Goal: Task Accomplishment & Management: Use online tool/utility

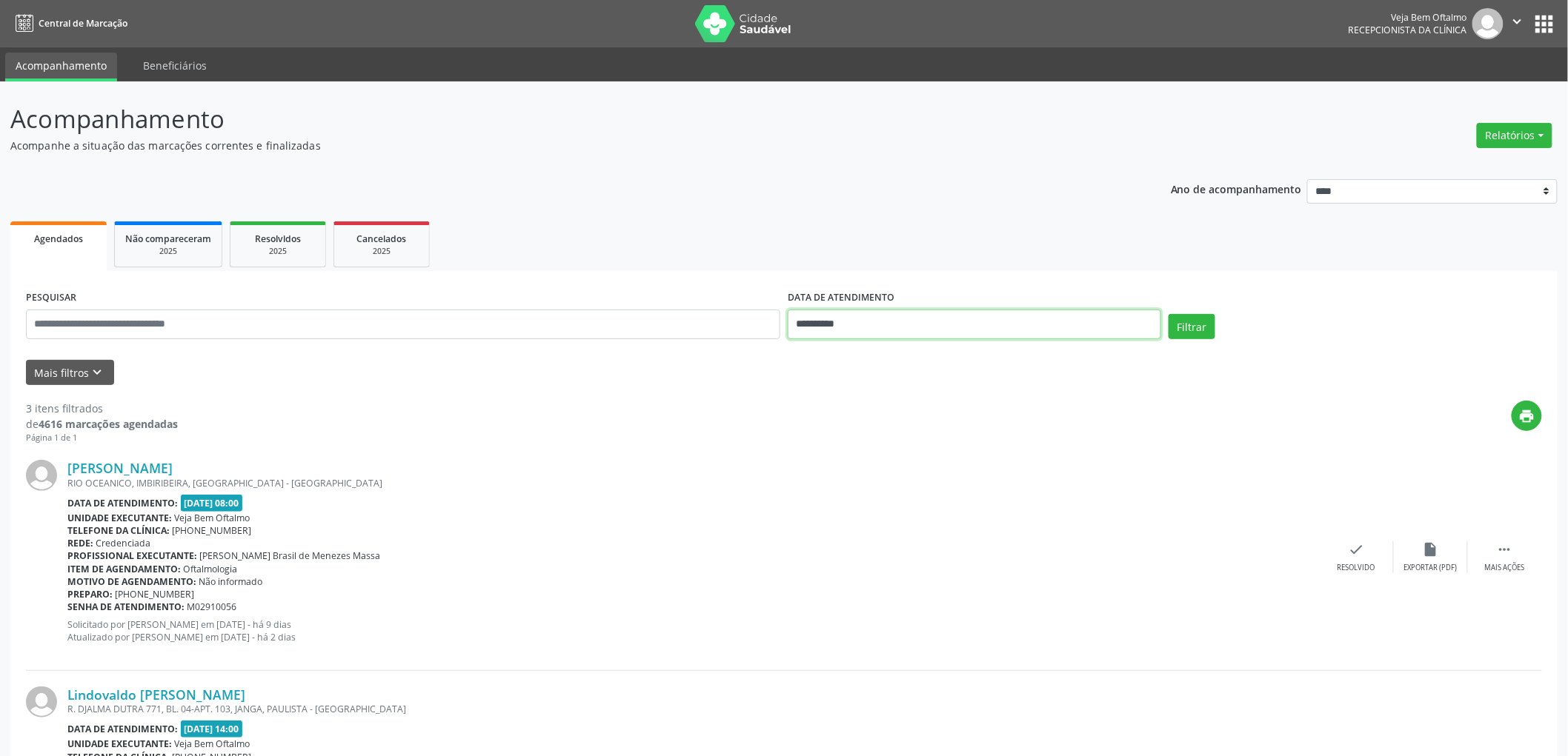
click at [861, 333] on body "**********" at bounding box center [784, 378] width 1568 height 756
click at [936, 436] on span "11" at bounding box center [935, 430] width 29 height 29
type input "**********"
click at [936, 436] on span "11" at bounding box center [935, 430] width 29 height 29
click at [1220, 327] on div "Filtrar" at bounding box center [1356, 332] width 381 height 36
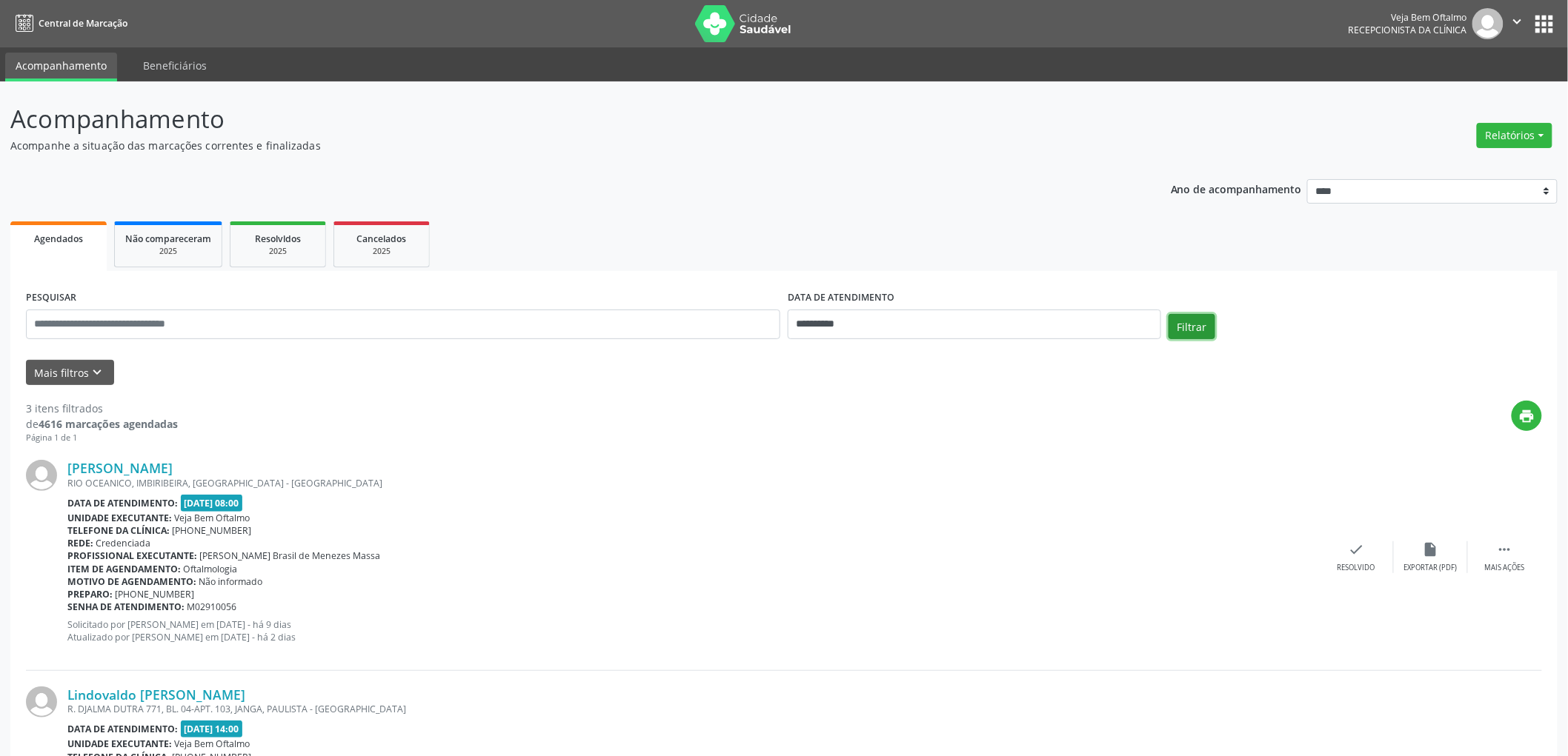
click at [1201, 328] on button "Filtrar" at bounding box center [1191, 326] width 47 height 25
click at [824, 324] on input "**********" at bounding box center [975, 324] width 373 height 30
click at [952, 433] on div "31 1 2 3 4 5 6 7 8 9 10 11 12 13 14 15 16 17 18 19 20 21 22 23 24 25 26 27 28 2…" at bounding box center [902, 475] width 228 height 178
click at [934, 435] on span "11" at bounding box center [935, 430] width 29 height 29
type input "**********"
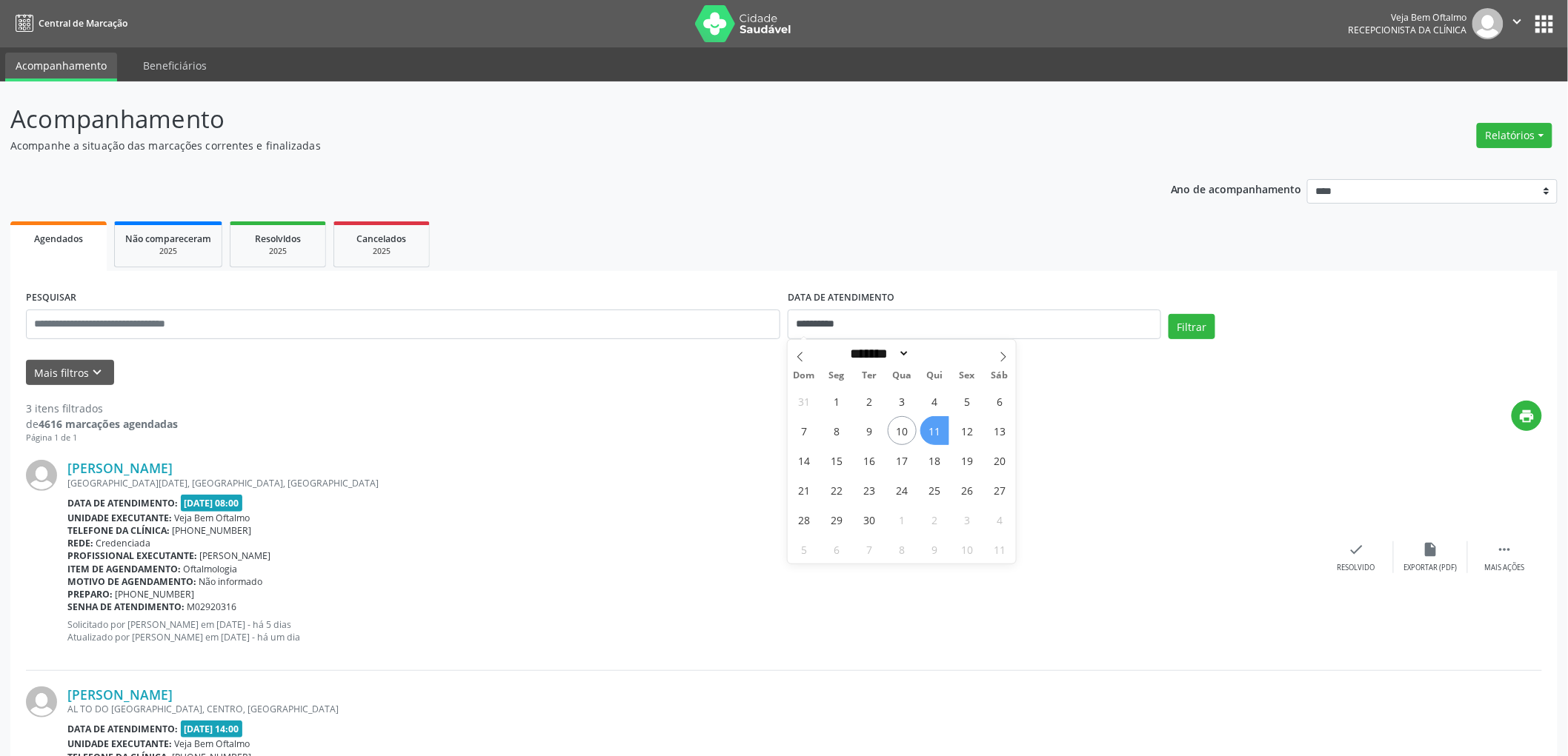
click at [932, 432] on span "11" at bounding box center [935, 430] width 29 height 29
click at [1186, 318] on button "Filtrar" at bounding box center [1191, 326] width 47 height 25
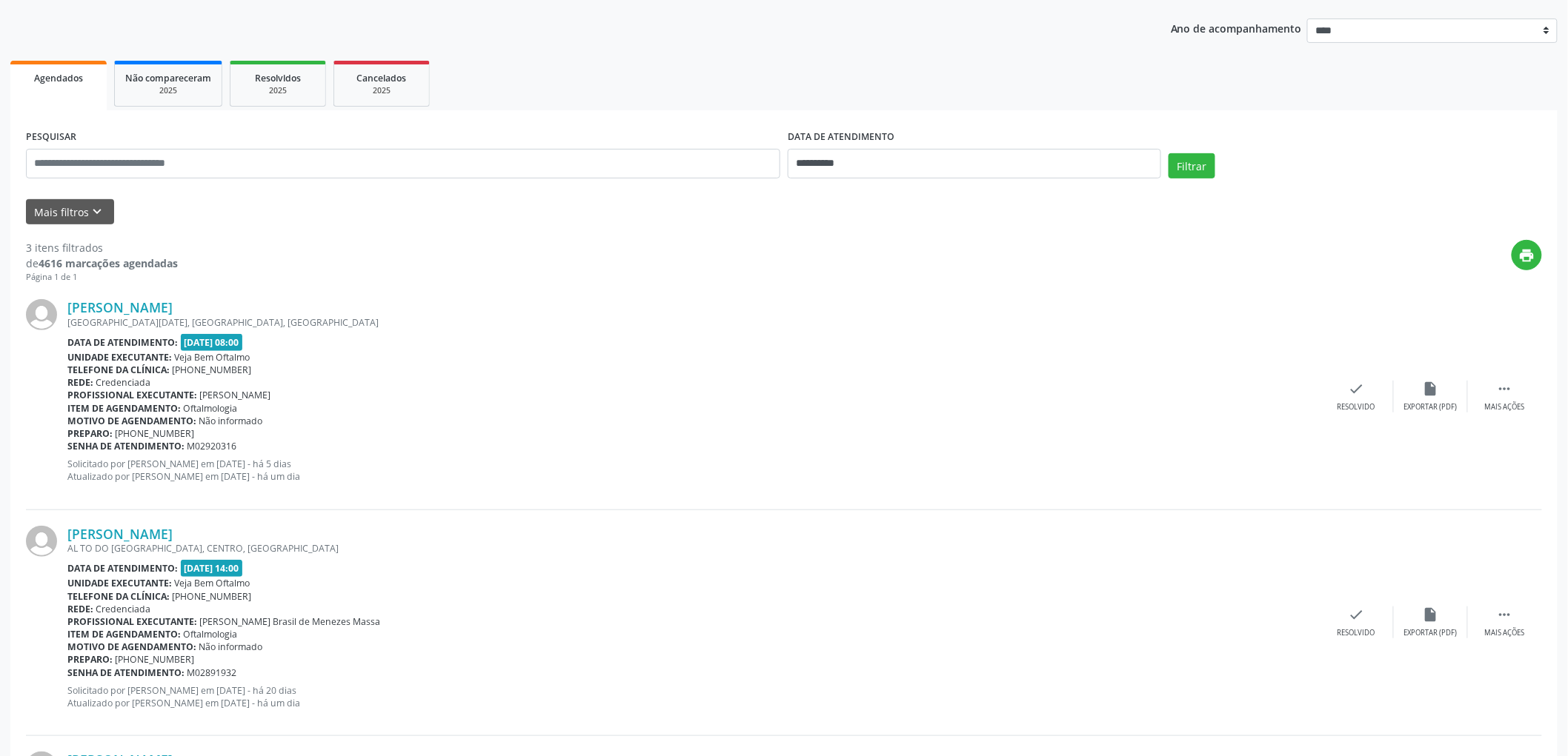
scroll to position [145, 0]
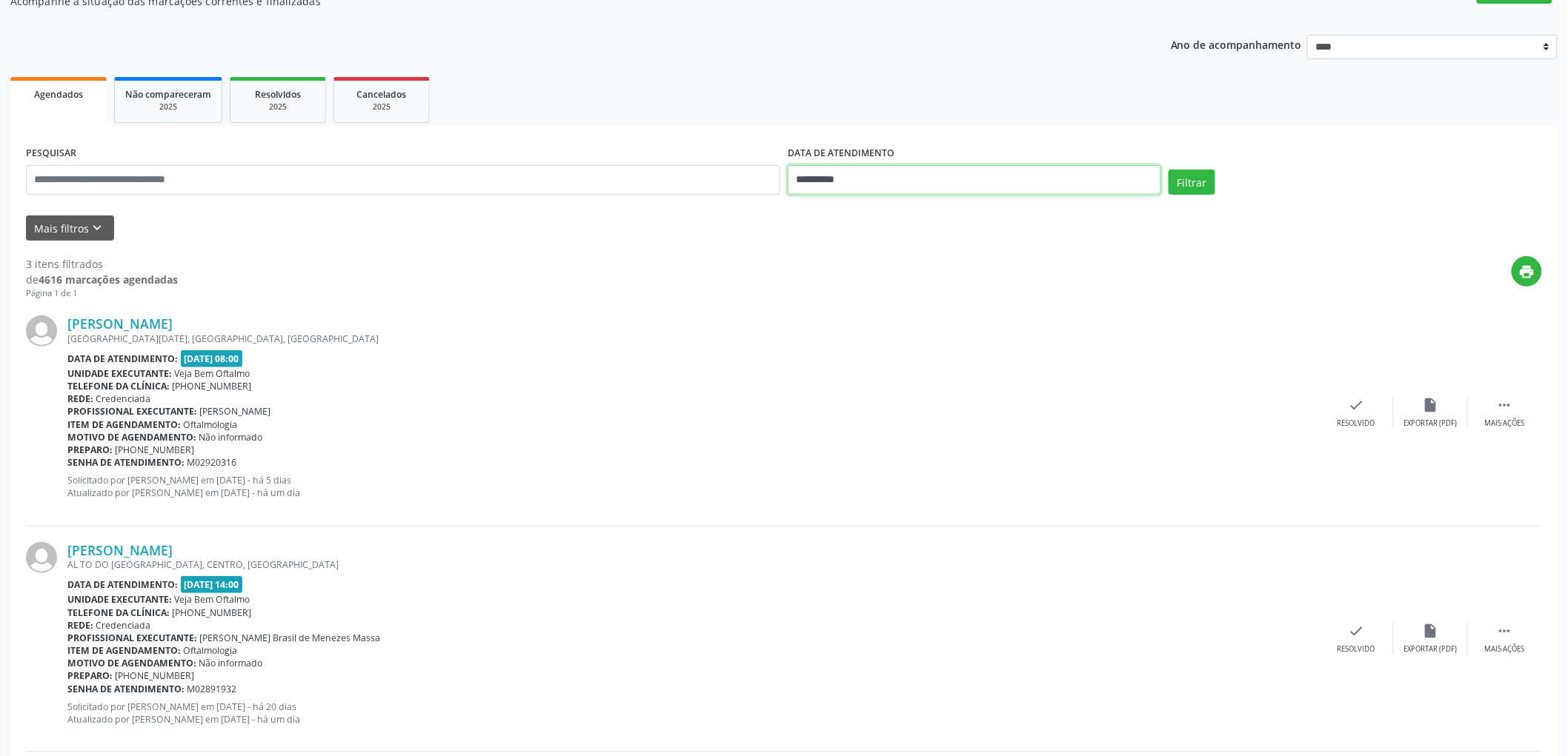
click at [835, 180] on input "**********" at bounding box center [975, 181] width 373 height 30
click at [966, 287] on span "12" at bounding box center [967, 286] width 29 height 29
type input "**********"
click at [966, 287] on span "12" at bounding box center [967, 286] width 29 height 29
click at [1186, 188] on button "Filtrar" at bounding box center [1191, 182] width 47 height 25
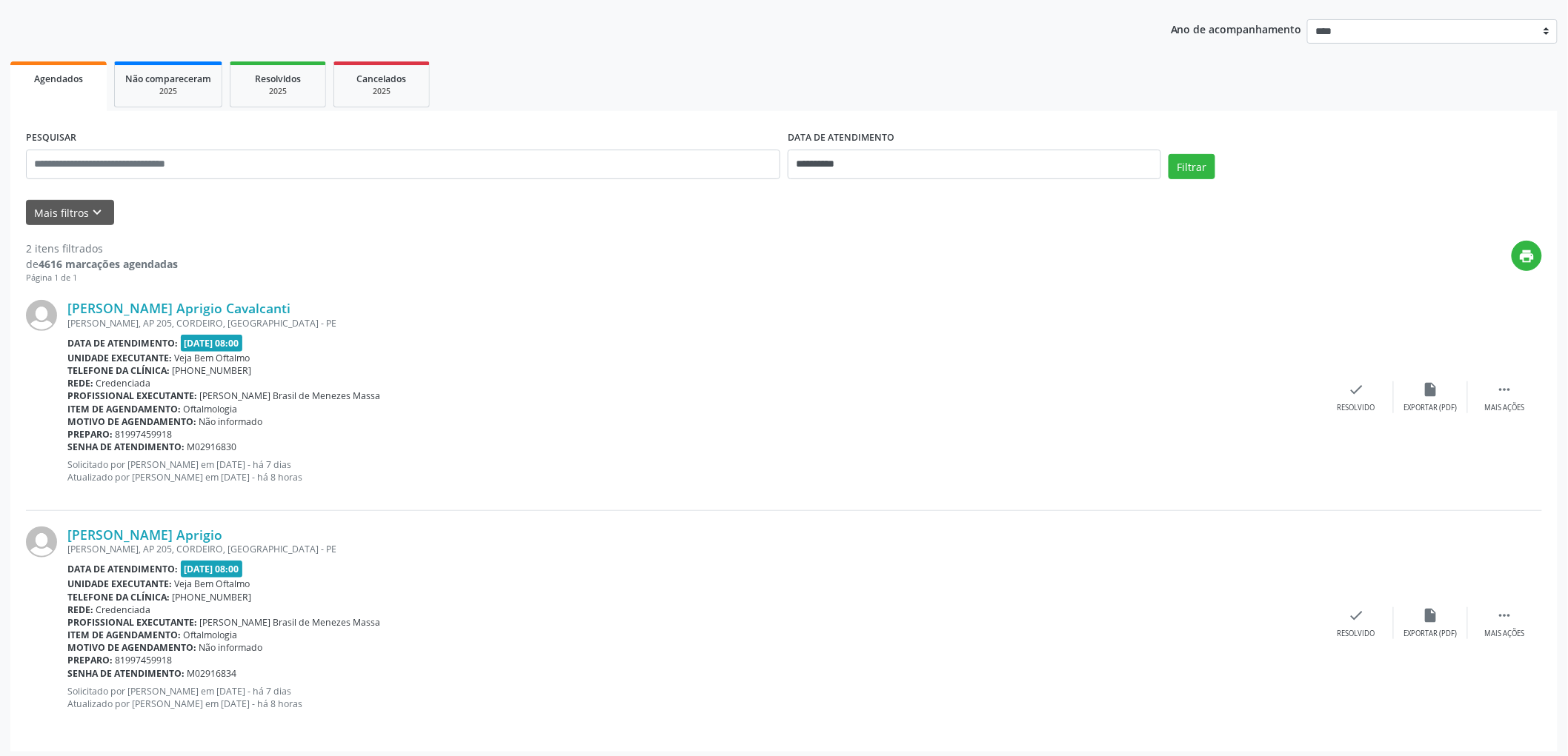
scroll to position [165, 0]
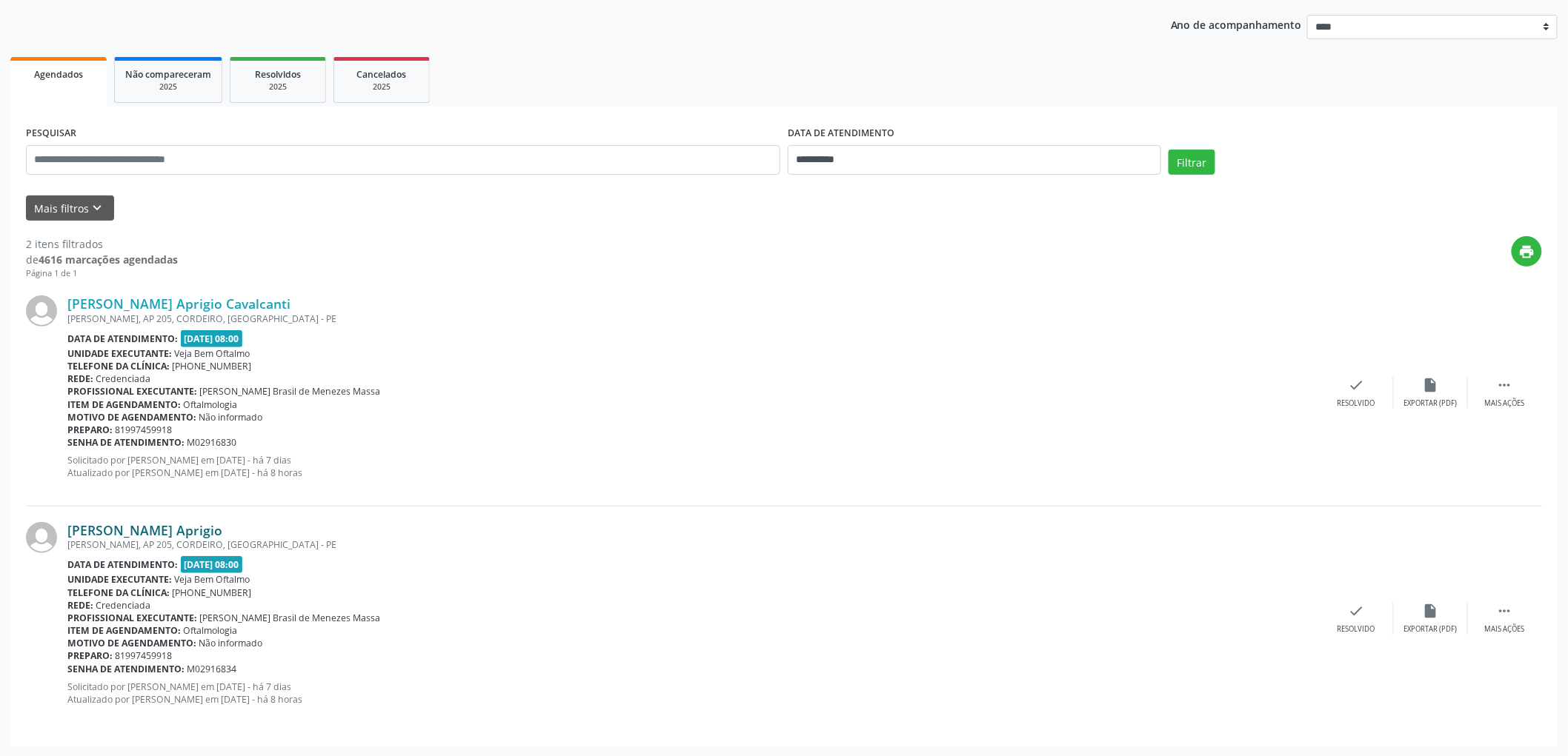
click at [209, 530] on link "[PERSON_NAME] Aprigio" at bounding box center [145, 531] width 155 height 16
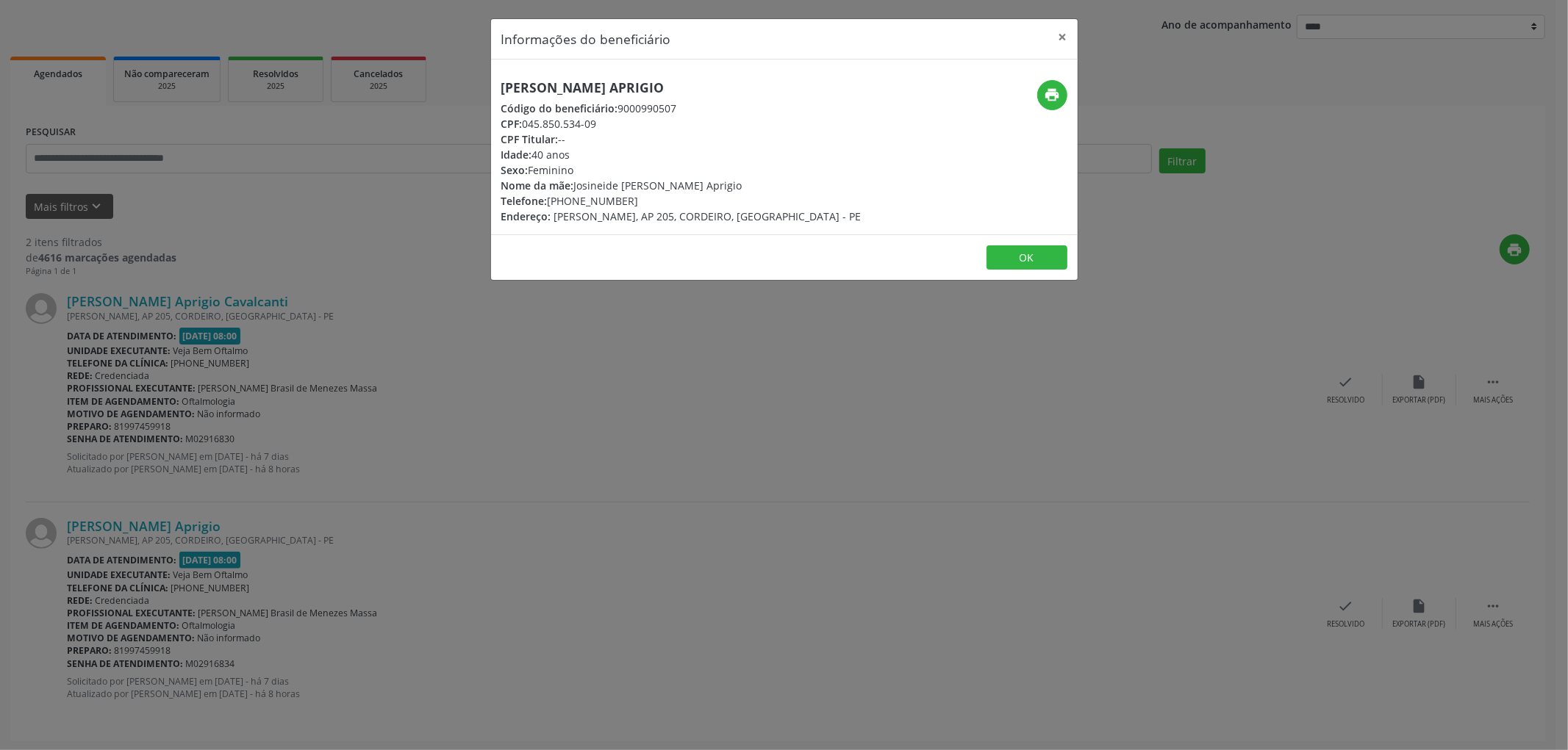
drag, startPoint x: 746, startPoint y: 92, endPoint x: 466, endPoint y: 92, distance: 280.0
click at [466, 92] on div "Informações do beneficiário × [PERSON_NAME] Aprigio Código do beneficiário: 900…" at bounding box center [784, 375] width 1568 height 750
copy h5 "[PERSON_NAME] Aprigio"
click at [1028, 254] on button "OK" at bounding box center [1028, 257] width 81 height 25
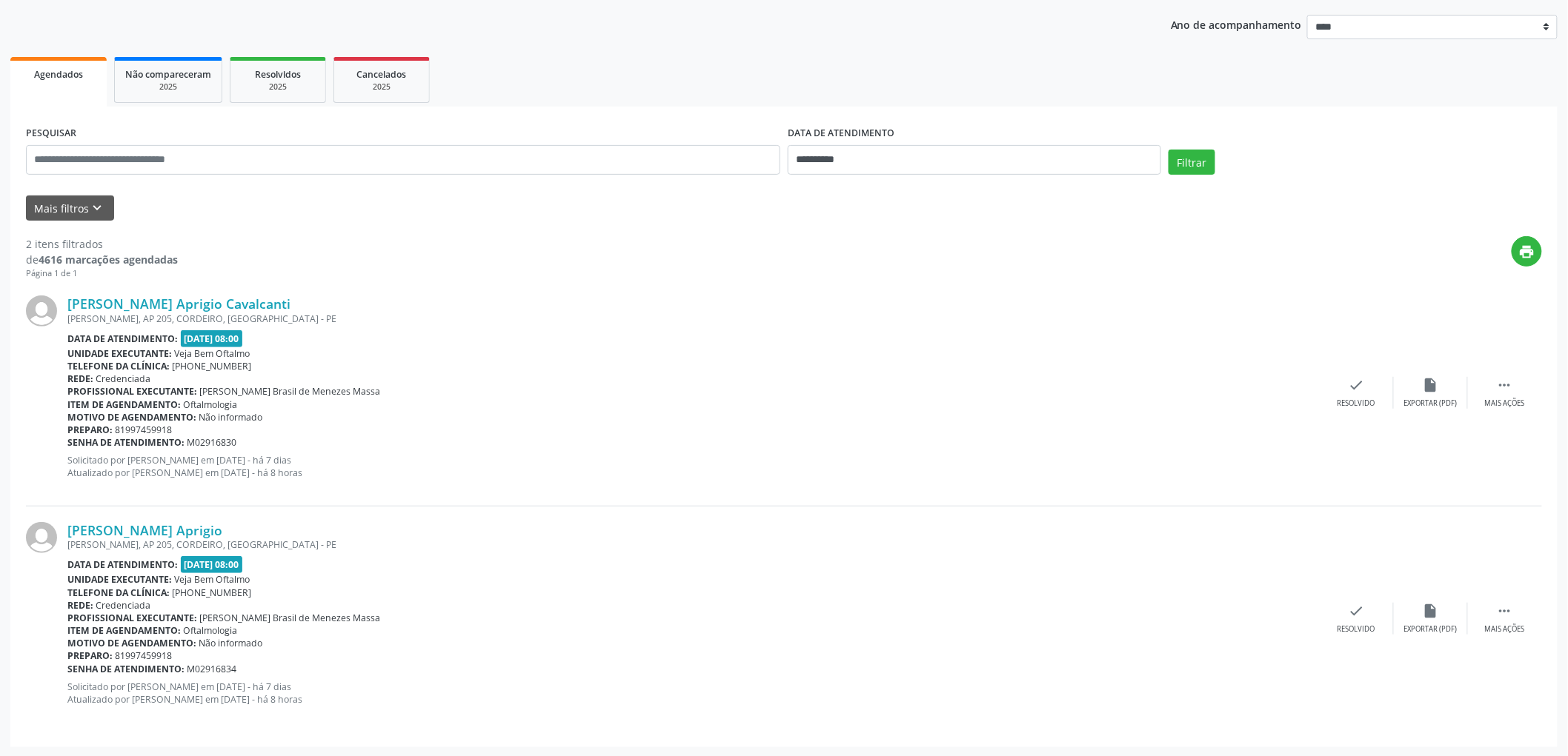
scroll to position [166, 0]
click at [160, 295] on link "[PERSON_NAME] Aprigio Cavalcanti" at bounding box center [180, 303] width 223 height 16
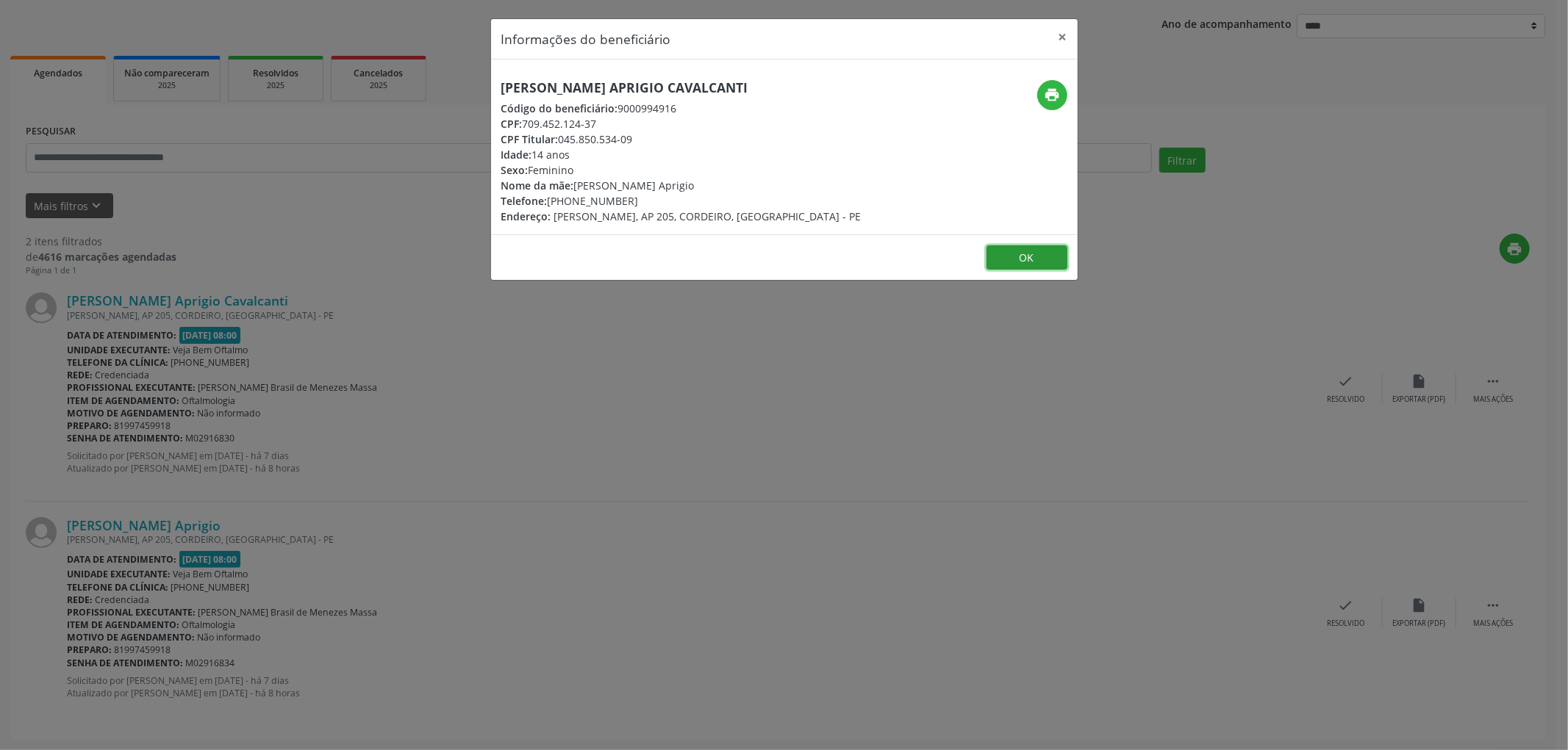
click at [1028, 256] on button "OK" at bounding box center [1028, 257] width 81 height 25
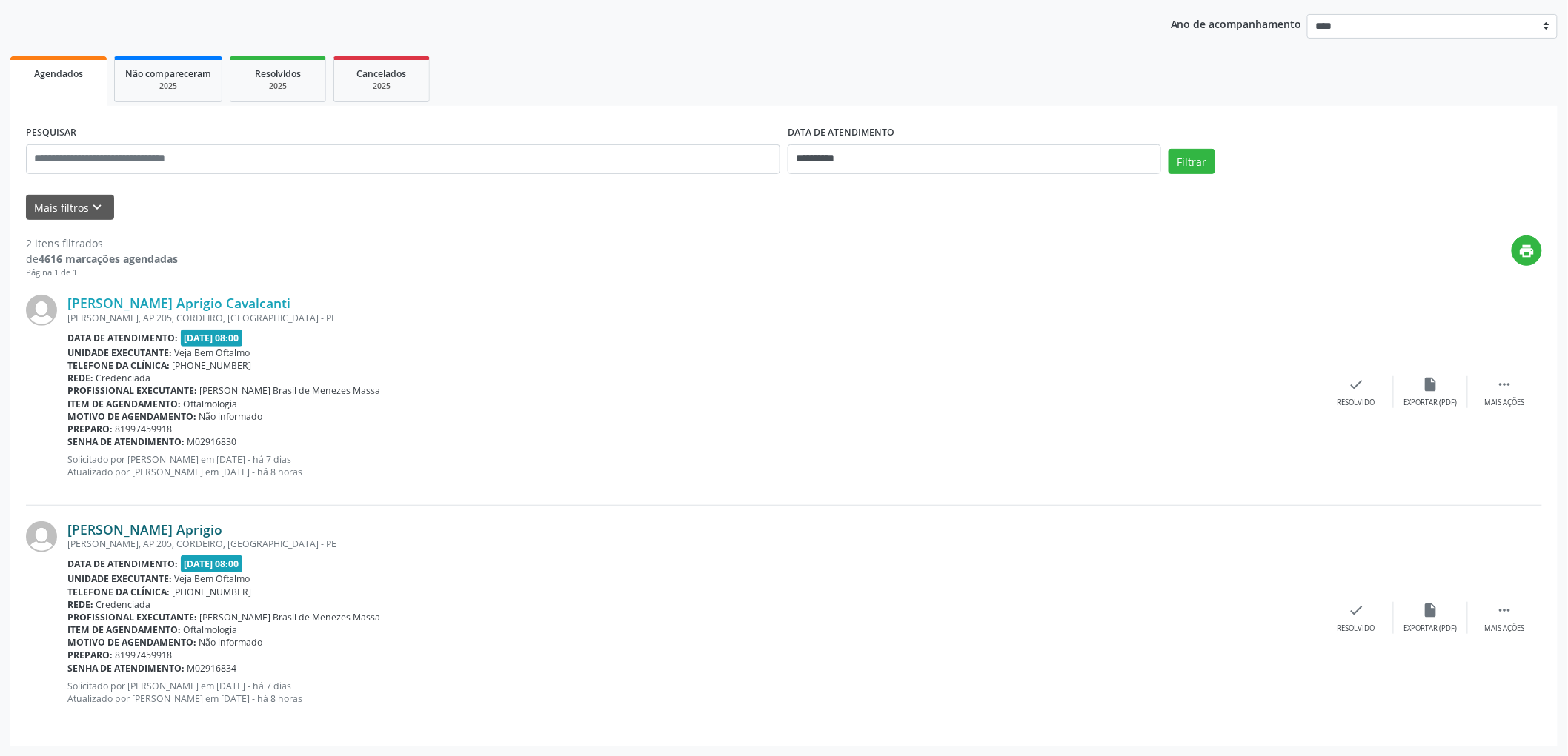
click at [222, 529] on link "[PERSON_NAME] Aprigio" at bounding box center [145, 530] width 155 height 16
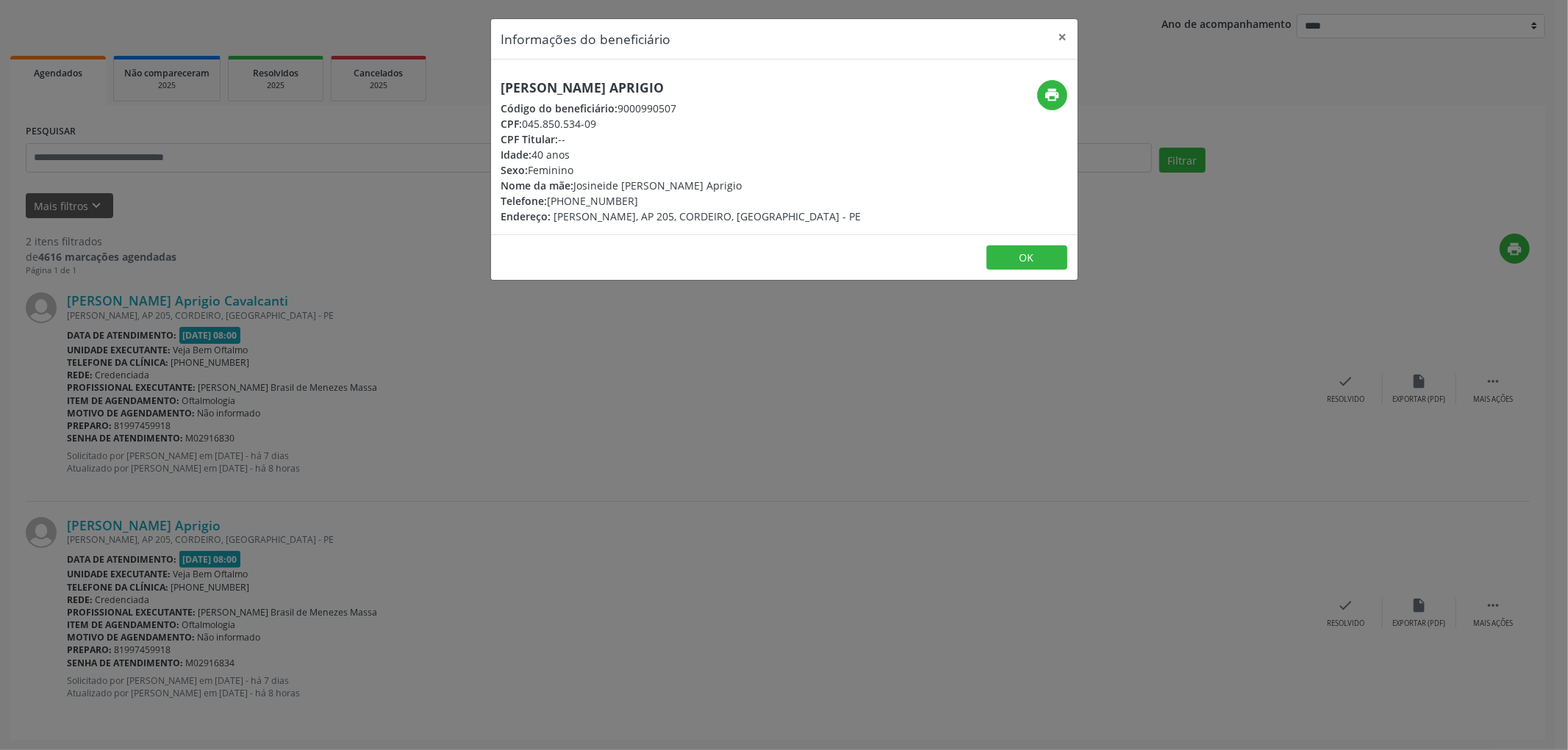
drag, startPoint x: 741, startPoint y: 84, endPoint x: 450, endPoint y: 84, distance: 291.0
click at [450, 84] on div "Informações do beneficiário × [PERSON_NAME] Aprigio Código do beneficiário: 900…" at bounding box center [784, 375] width 1568 height 750
copy h5 "[PERSON_NAME] Aprigio"
drag, startPoint x: 576, startPoint y: 184, endPoint x: 733, endPoint y: 184, distance: 157.0
click at [733, 184] on div "Nome da mãe: [PERSON_NAME] Aprigio" at bounding box center [682, 186] width 360 height 16
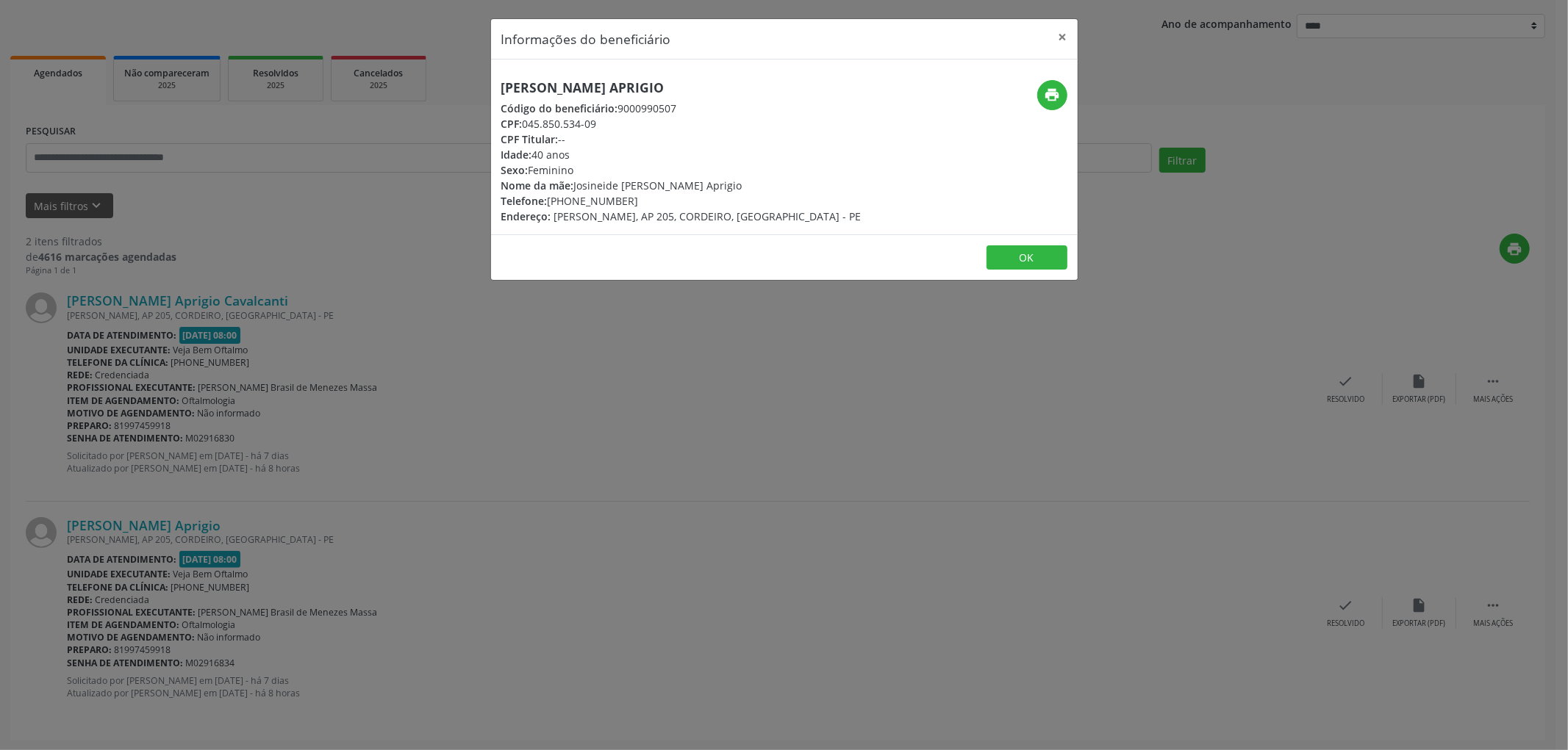
copy div "Josineide [PERSON_NAME] Aprigio"
click at [1039, 245] on button "OK" at bounding box center [1028, 257] width 81 height 25
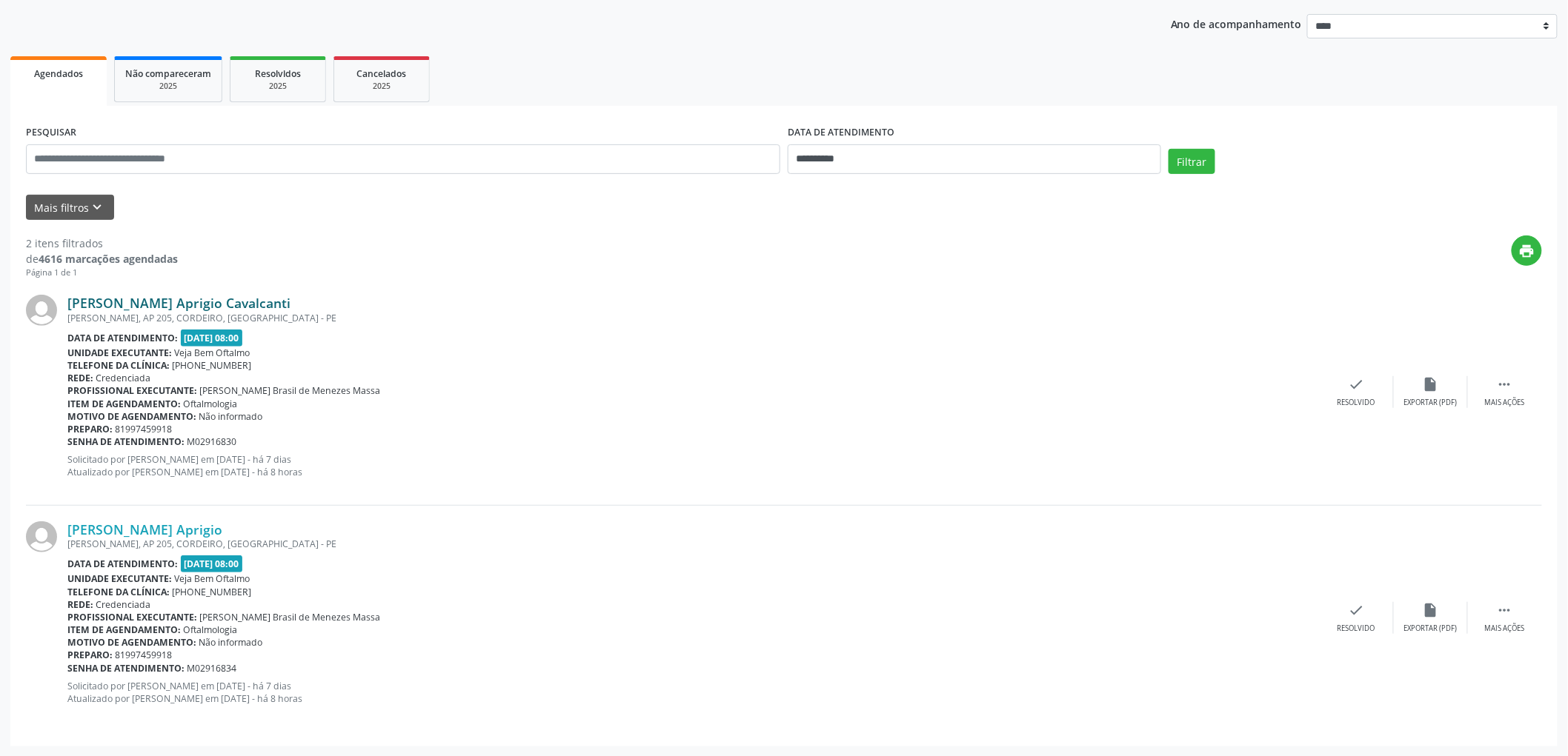
click at [173, 299] on link "[PERSON_NAME] Aprigio Cavalcanti" at bounding box center [180, 303] width 223 height 16
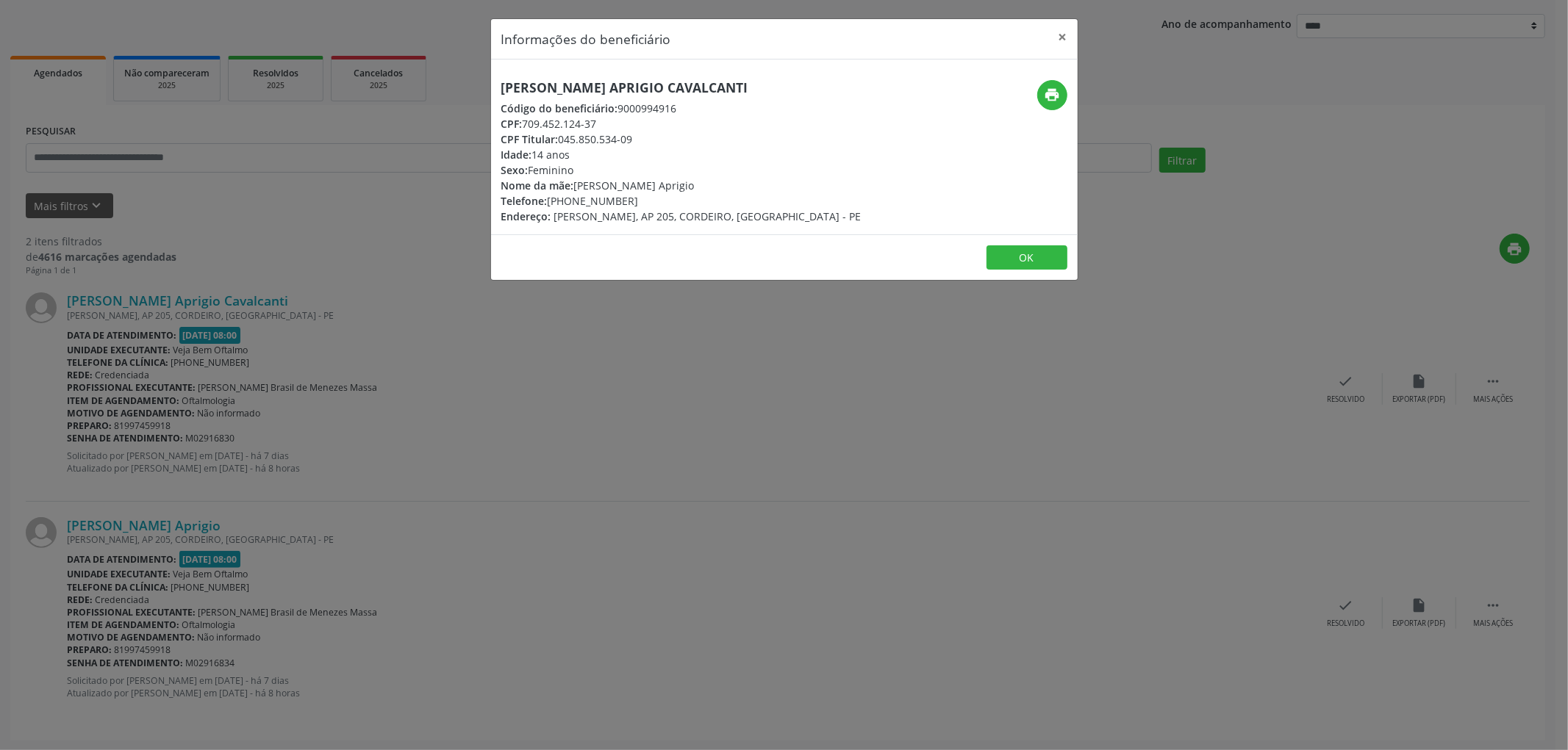
drag, startPoint x: 501, startPoint y: 84, endPoint x: 723, endPoint y: 84, distance: 222.0
click at [731, 84] on h5 "[PERSON_NAME] Aprigio Cavalcanti" at bounding box center [682, 88] width 360 height 16
copy h5 "[PERSON_NAME] Aprigio Cavalcanti"
click at [1005, 250] on button "OK" at bounding box center [1028, 257] width 81 height 25
